Goal: Understand process/instructions: Learn how to perform a task or action

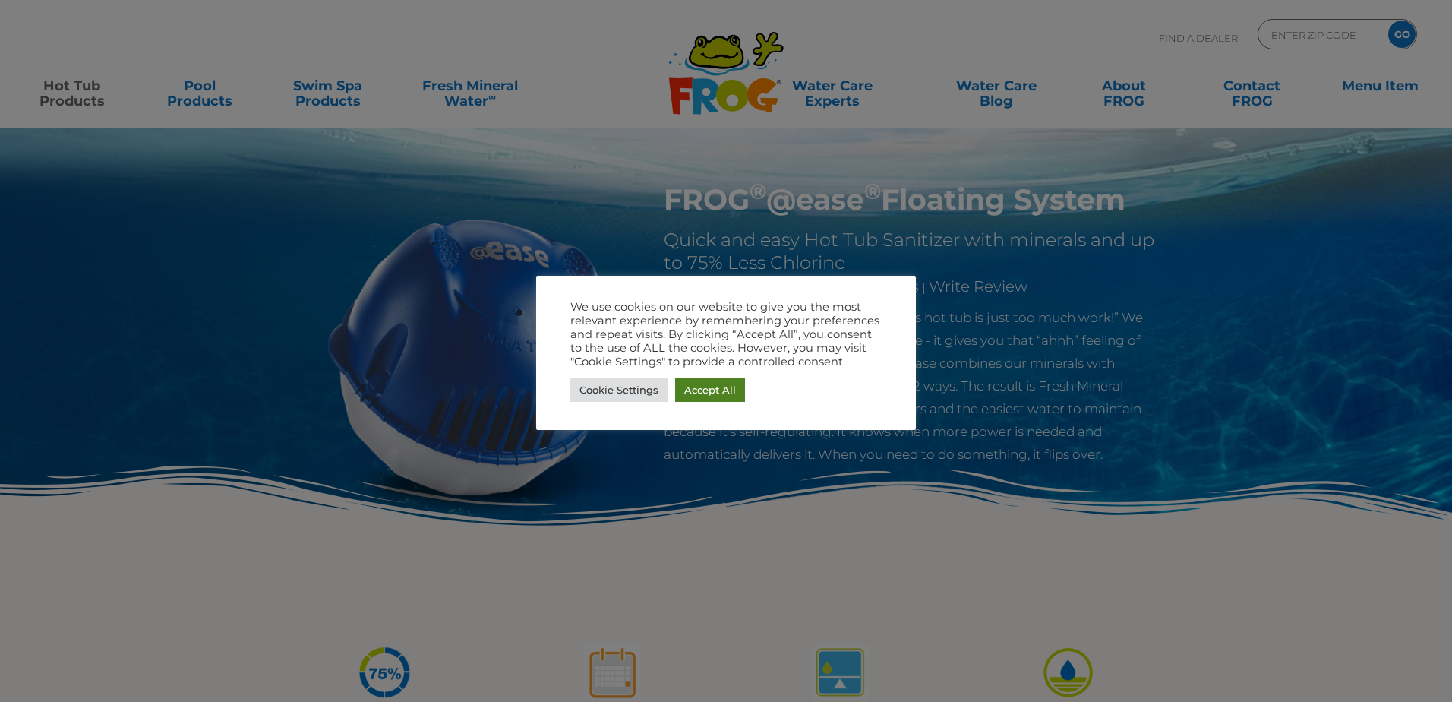
click at [720, 388] on link "Accept All" at bounding box center [710, 390] width 70 height 24
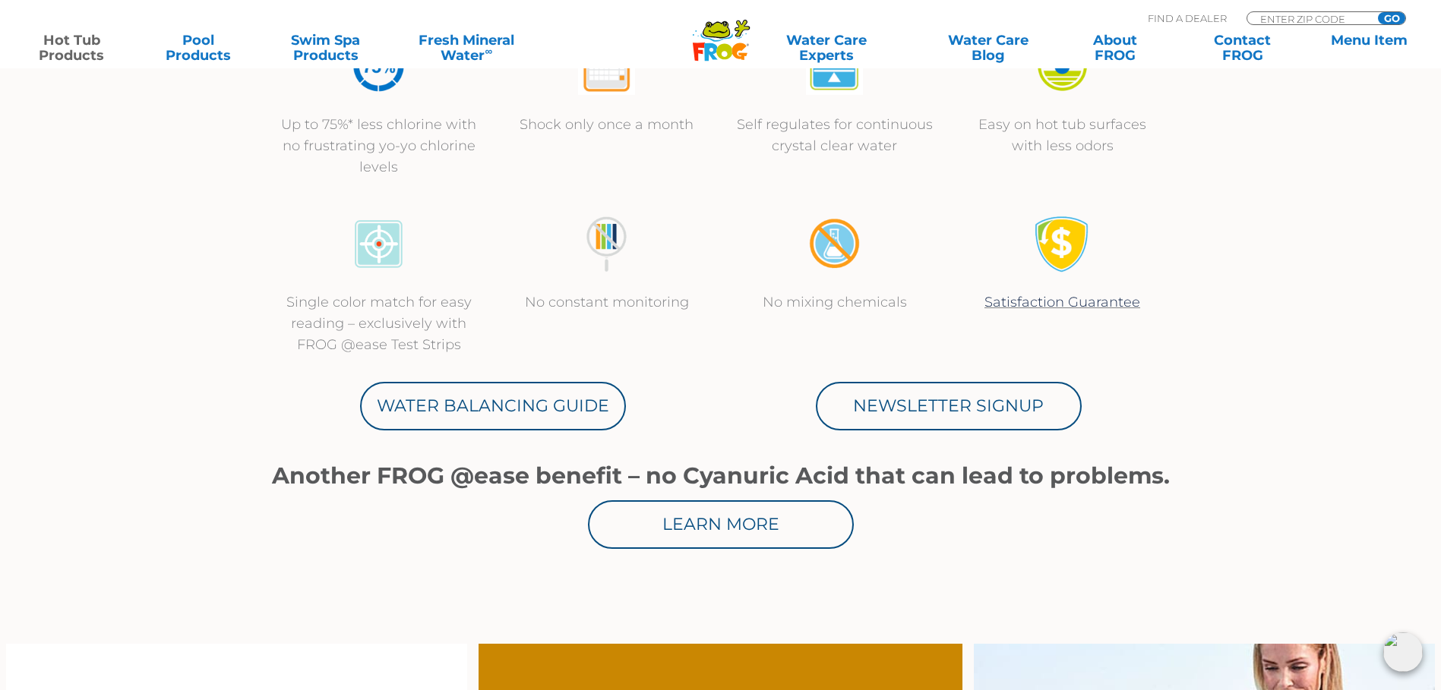
scroll to position [608, 0]
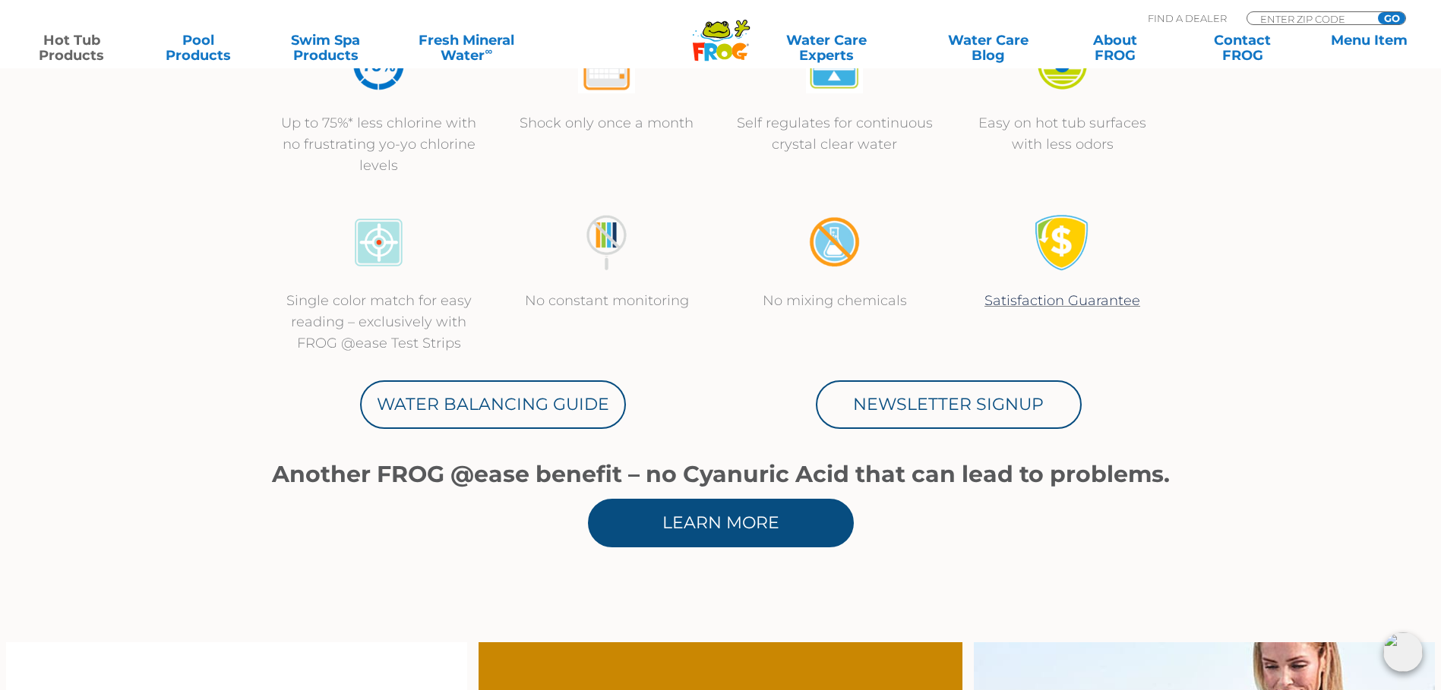
click at [733, 528] on link "Learn More" at bounding box center [721, 523] width 266 height 49
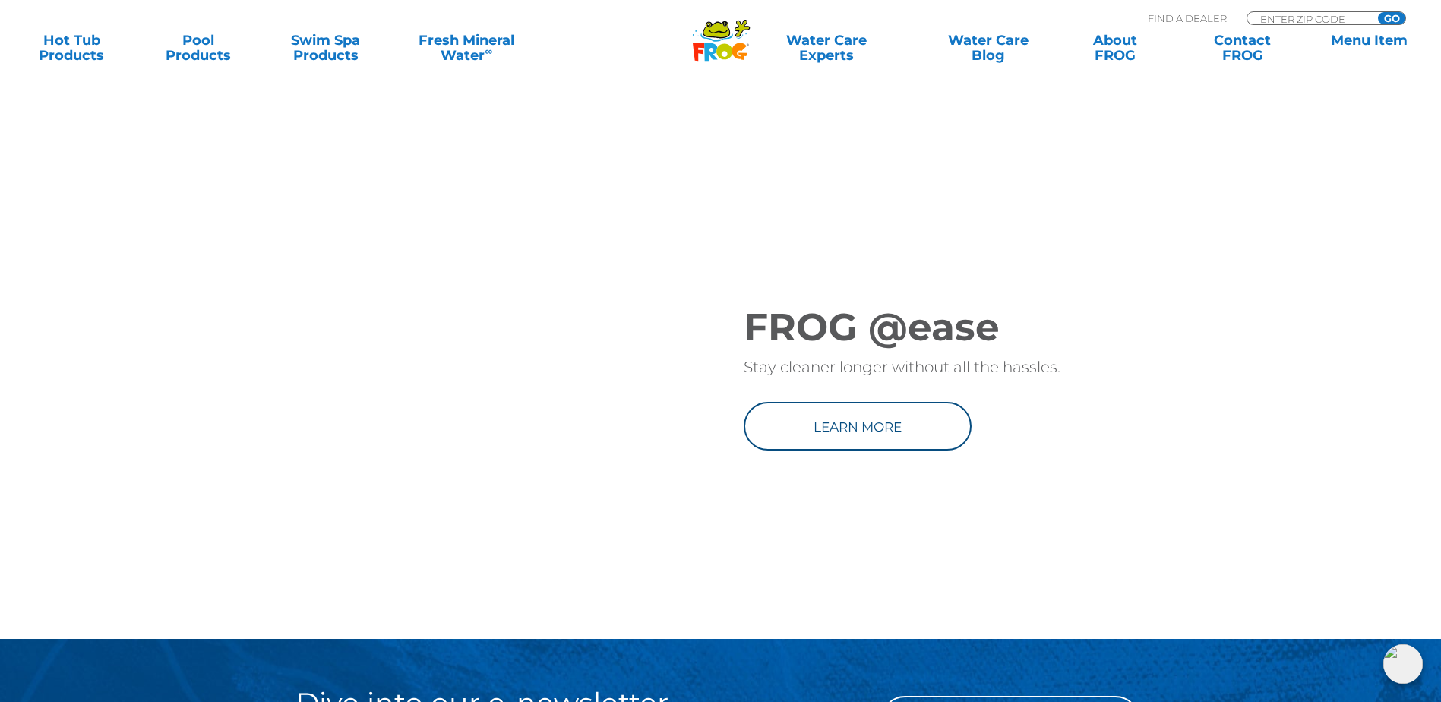
scroll to position [2126, 0]
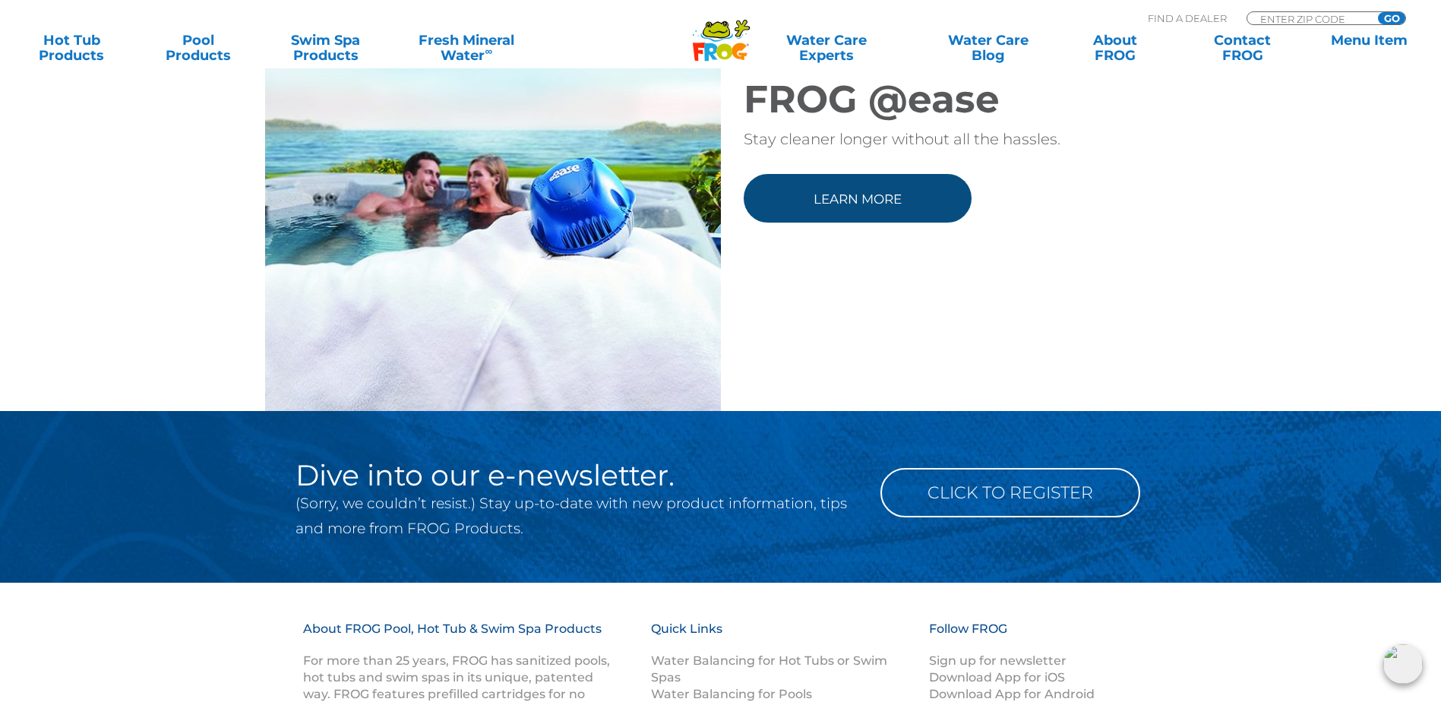
click at [837, 223] on link "Learn more" at bounding box center [857, 198] width 228 height 49
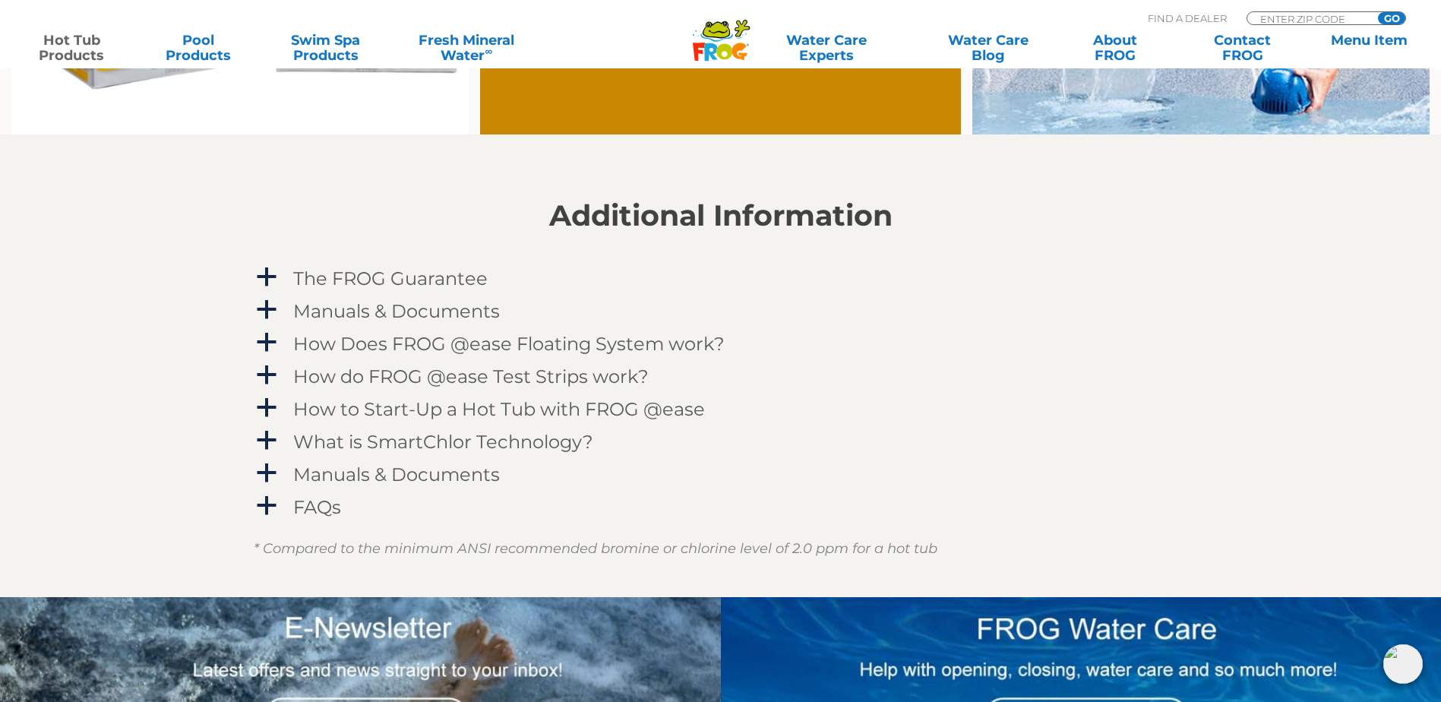
scroll to position [1519, 0]
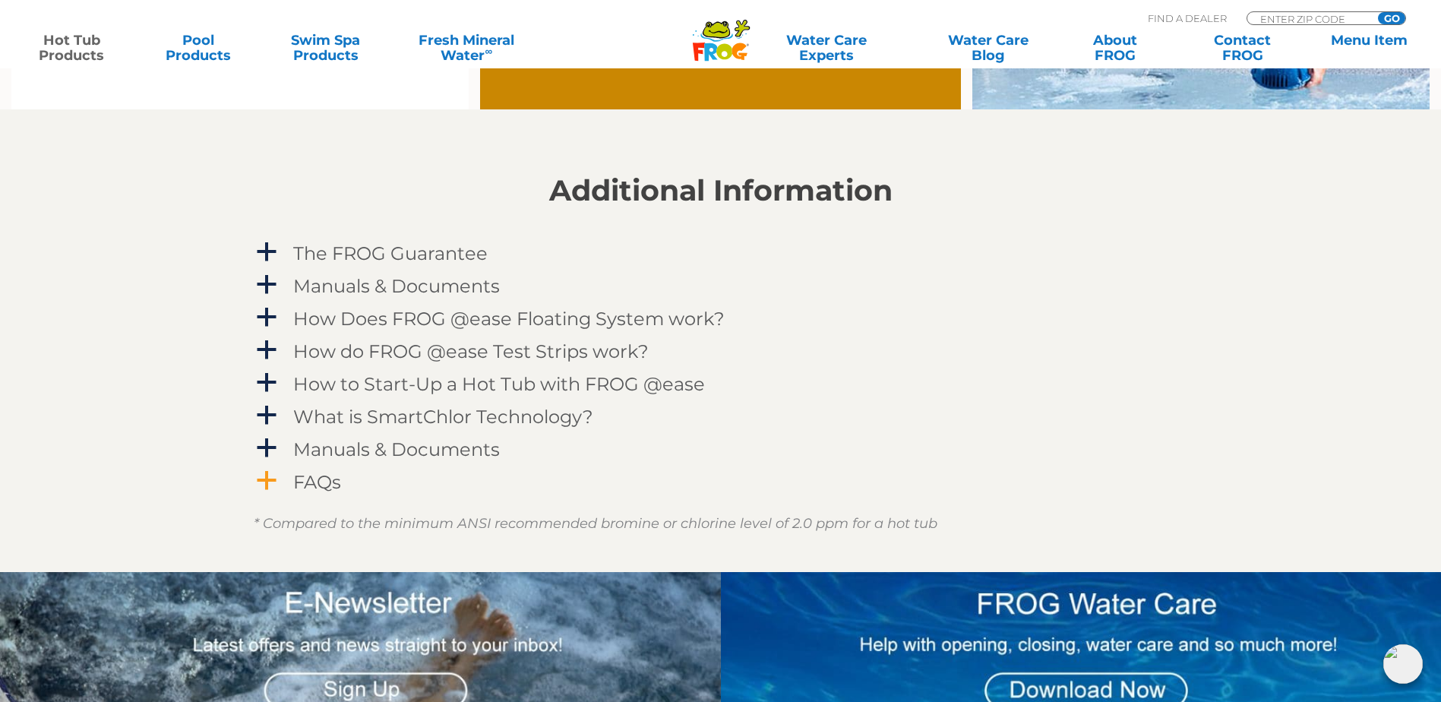
click at [276, 478] on span "a" at bounding box center [266, 480] width 23 height 23
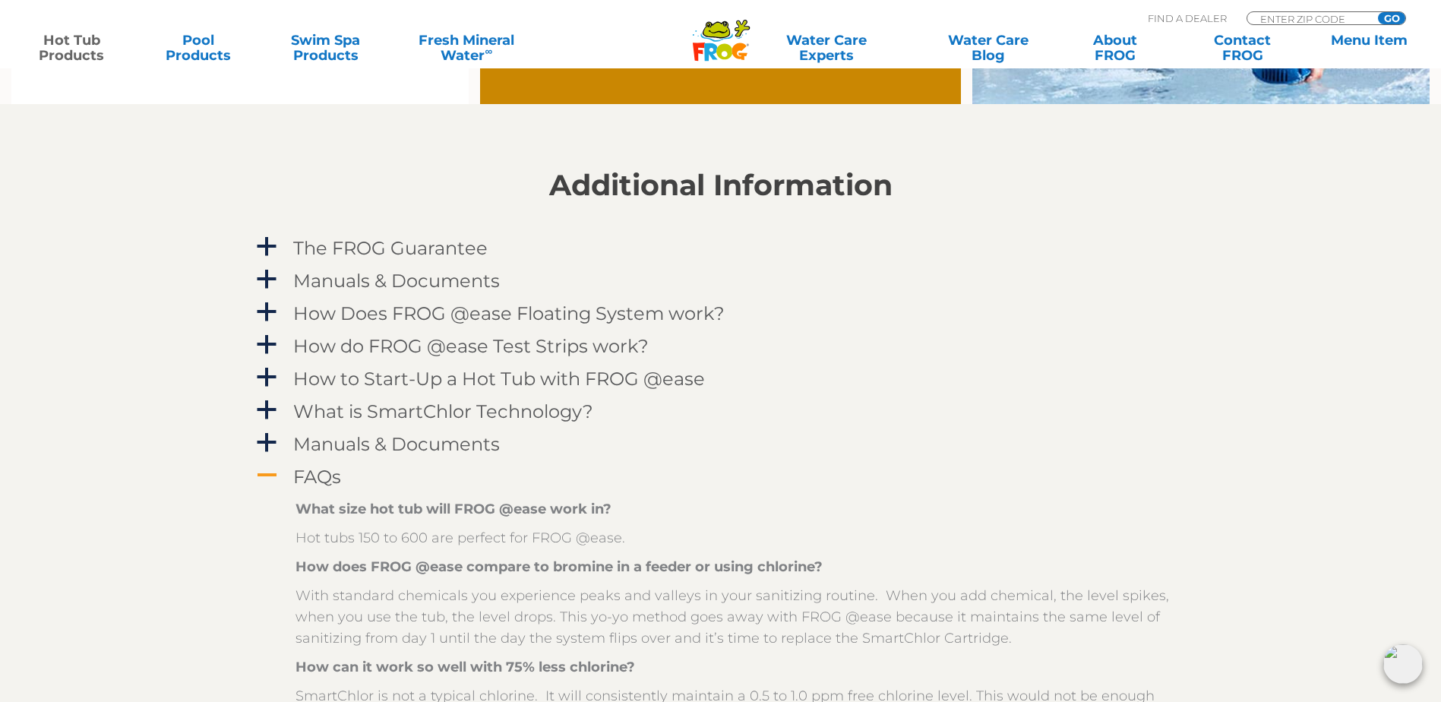
scroll to position [1443, 0]
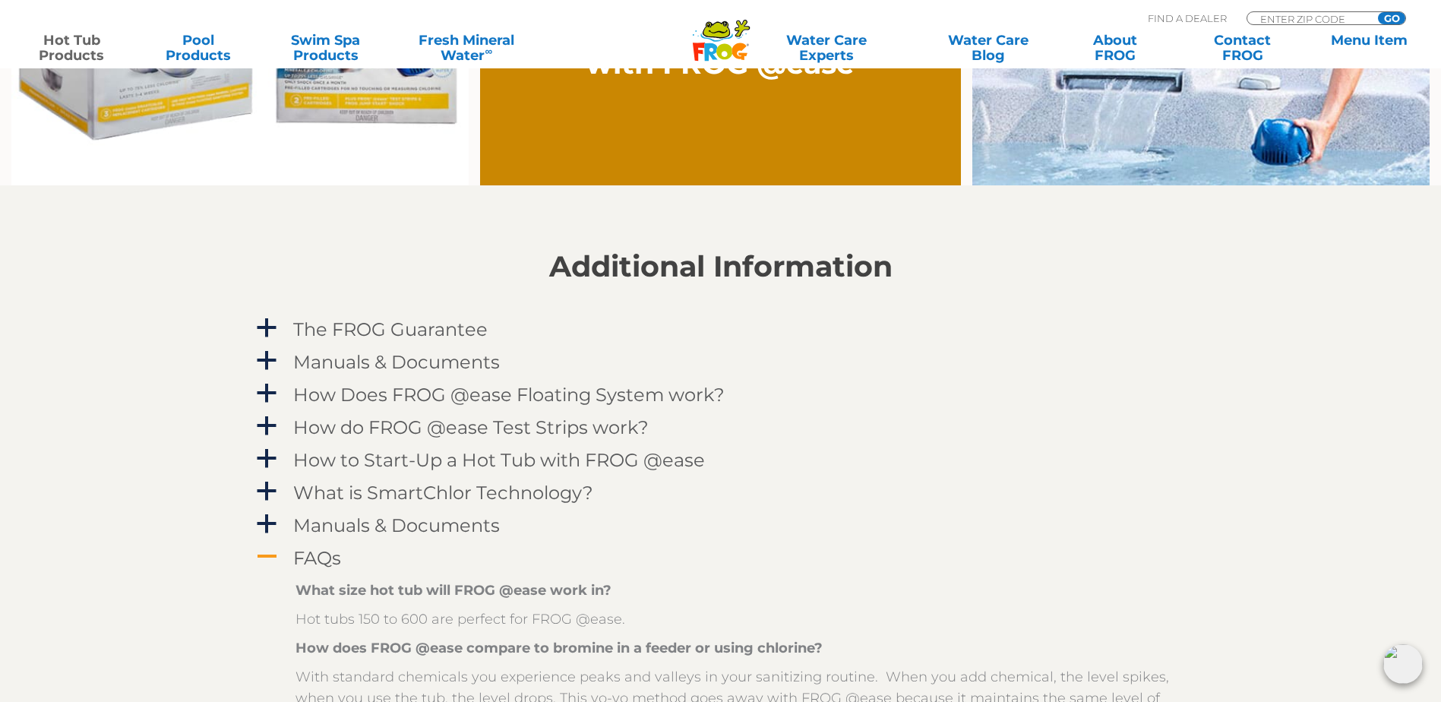
click at [257, 553] on span "A" at bounding box center [266, 556] width 23 height 23
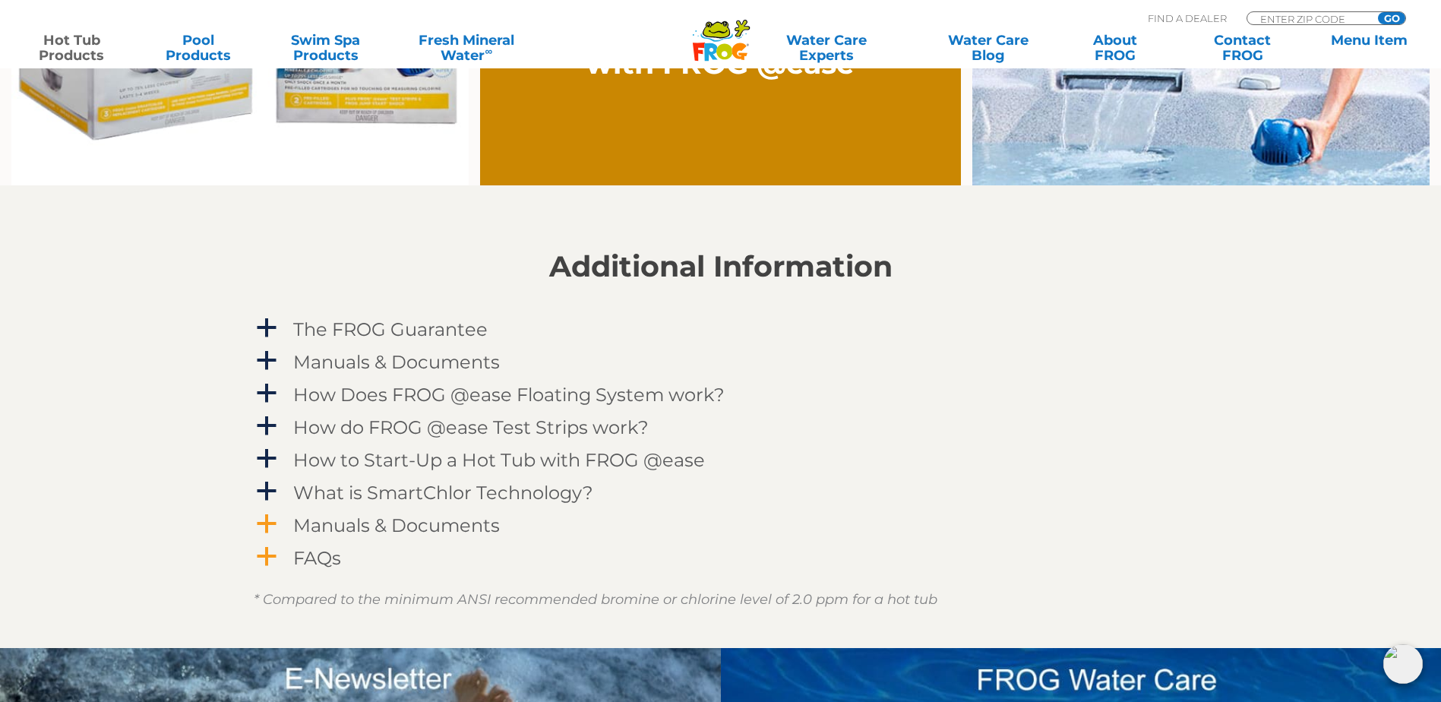
click at [260, 519] on span "a" at bounding box center [266, 524] width 23 height 23
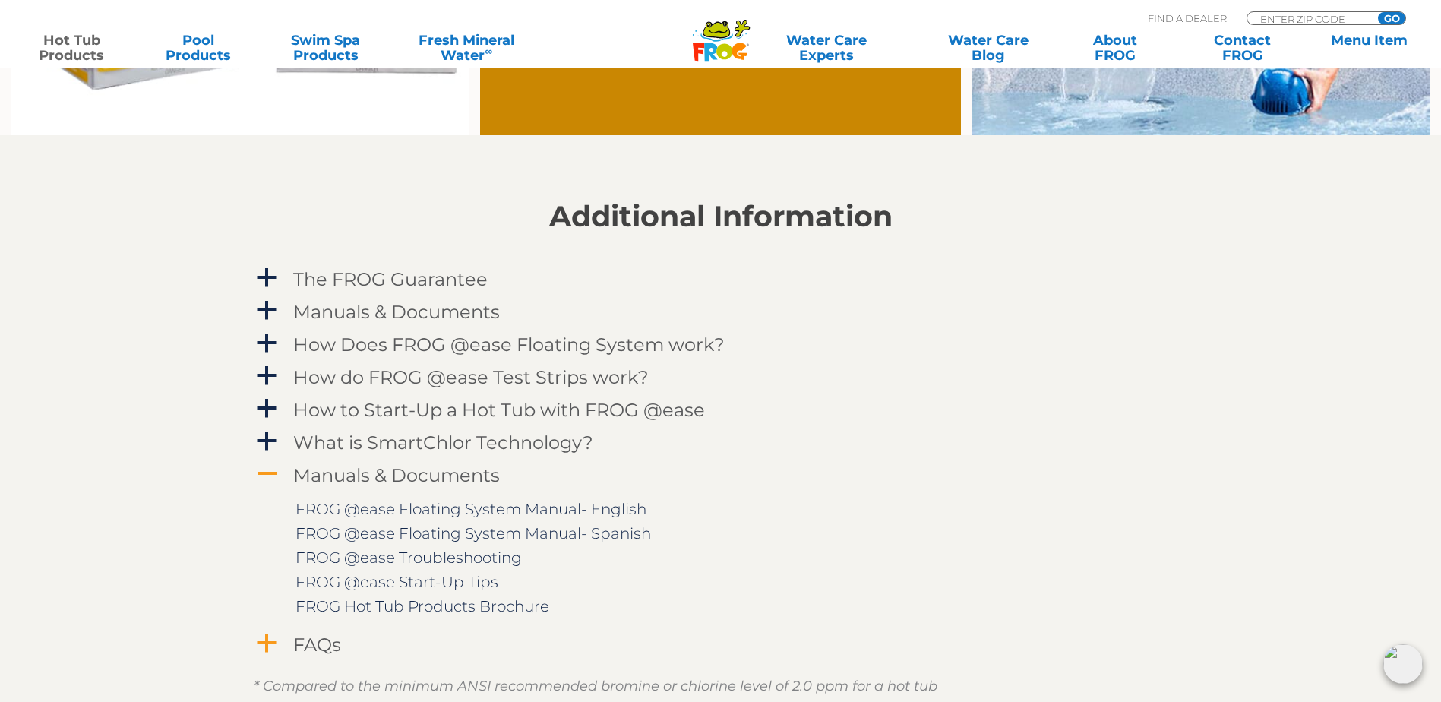
scroll to position [1519, 0]
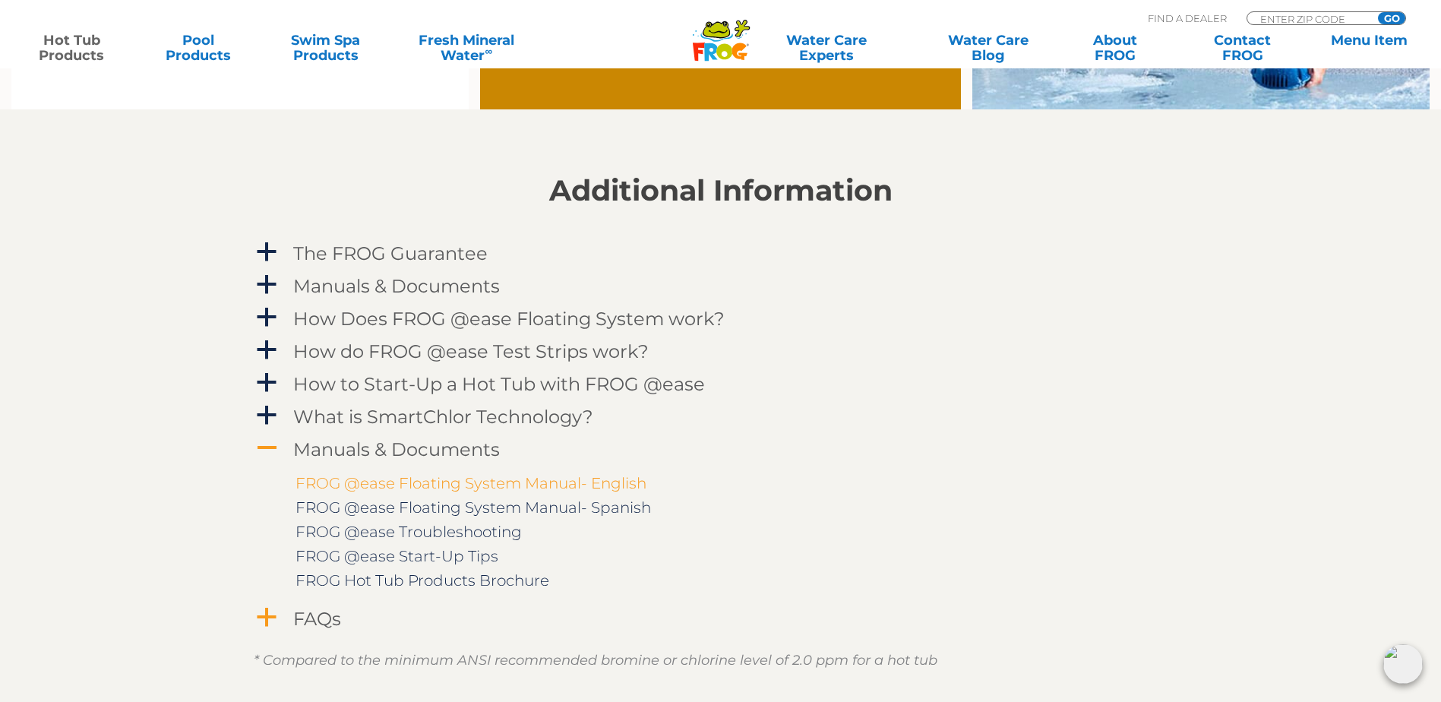
click at [377, 478] on link "FROG @ease Floating System Manual- English" at bounding box center [470, 483] width 351 height 18
